Goal: Transaction & Acquisition: Register for event/course

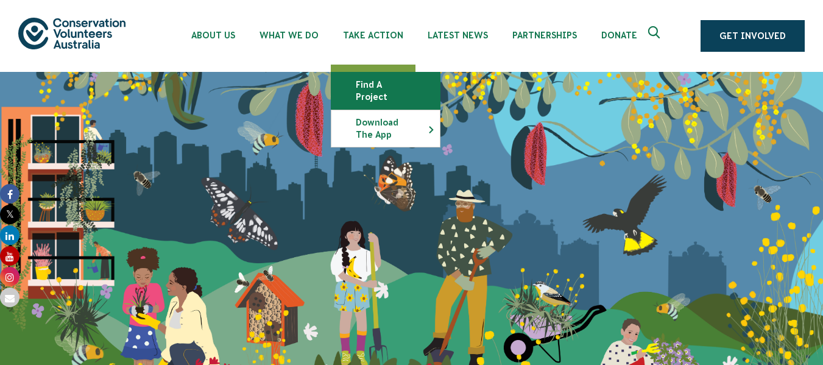
click at [387, 80] on link "Find a project" at bounding box center [385, 91] width 108 height 37
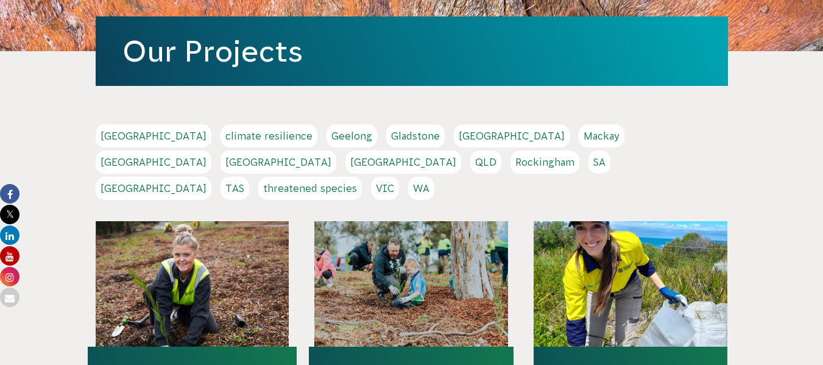
scroll to position [180, 0]
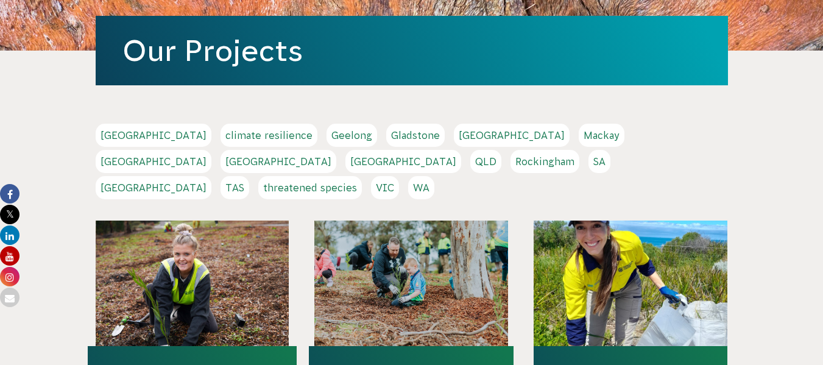
click at [434, 176] on link "WA" at bounding box center [421, 187] width 26 height 23
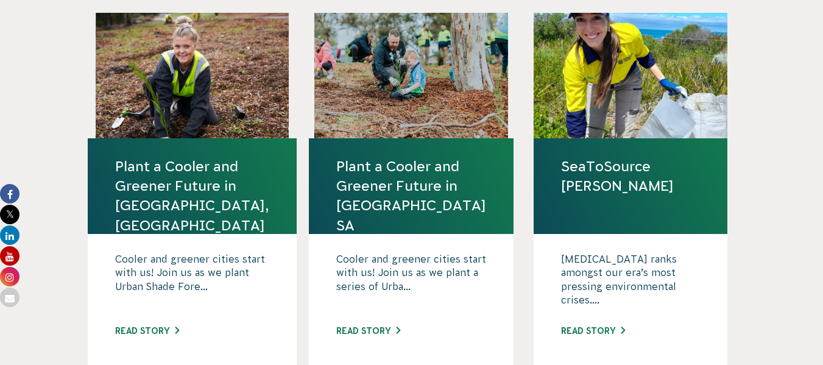
scroll to position [388, 0]
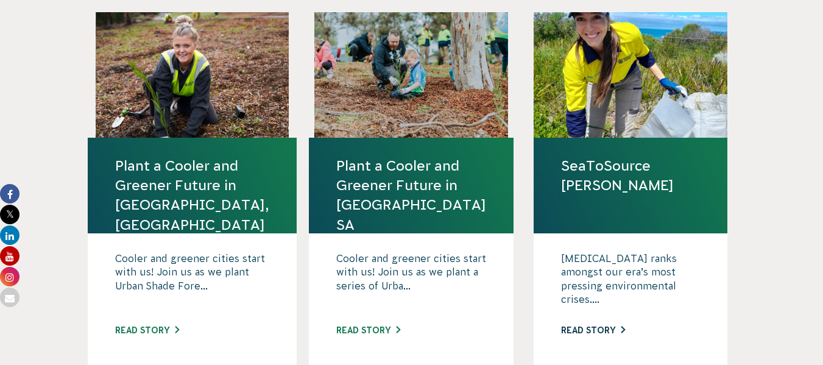
click at [590, 325] on link "Read story" at bounding box center [593, 330] width 64 height 10
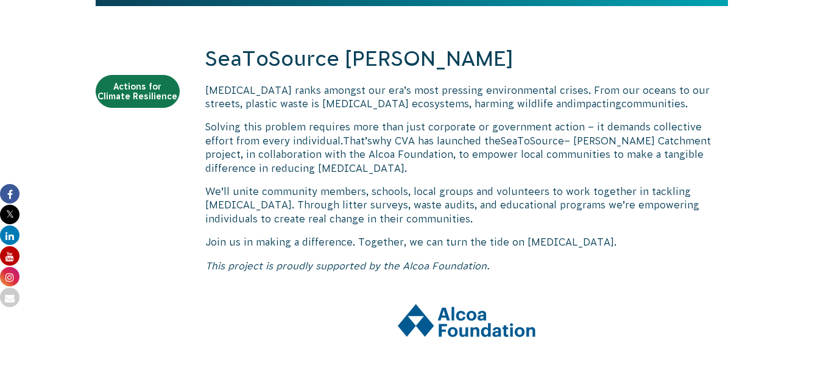
scroll to position [406, 0]
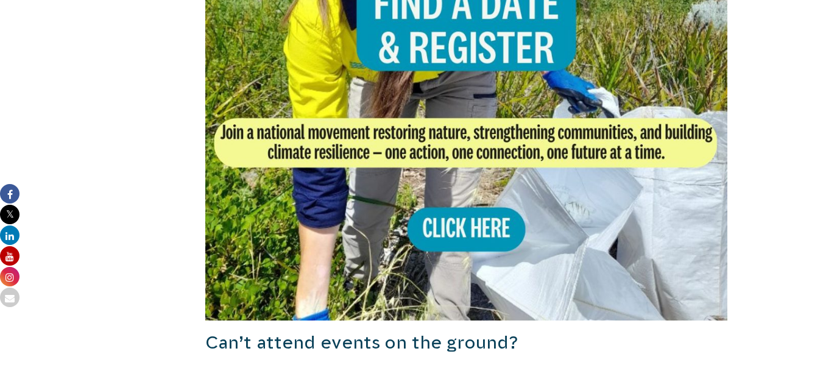
scroll to position [980, 0]
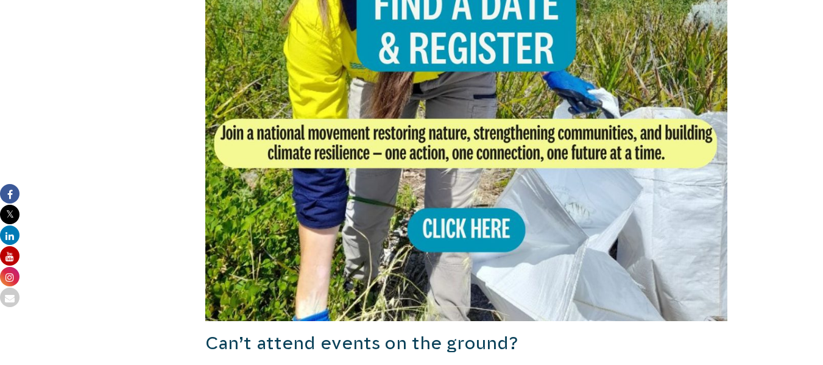
click at [447, 246] on img at bounding box center [466, 59] width 523 height 523
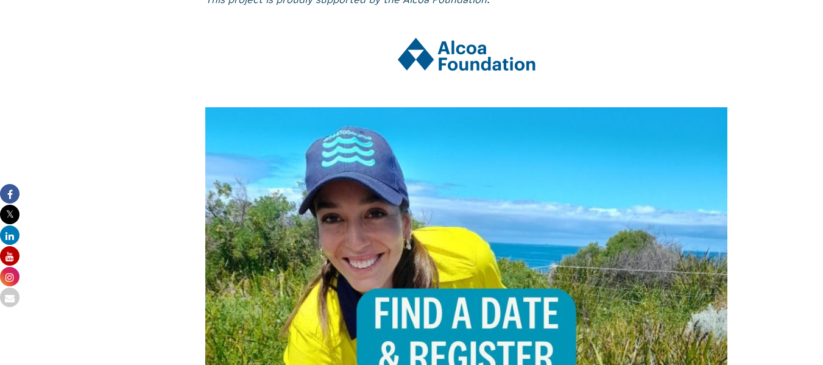
scroll to position [868, 0]
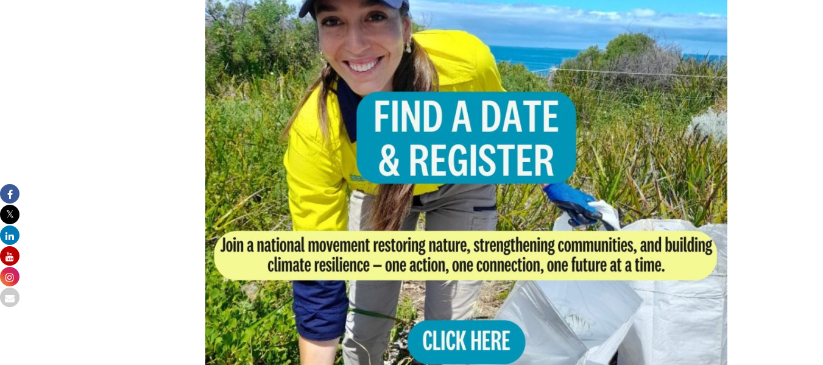
click at [456, 333] on img at bounding box center [466, 171] width 523 height 523
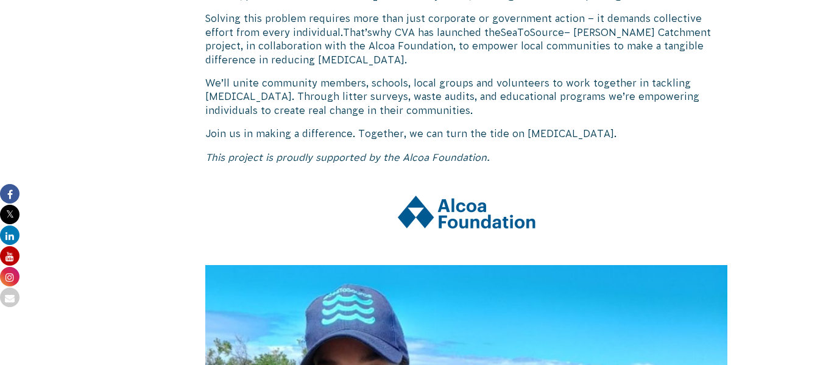
scroll to position [0, 0]
